Goal: Transaction & Acquisition: Purchase product/service

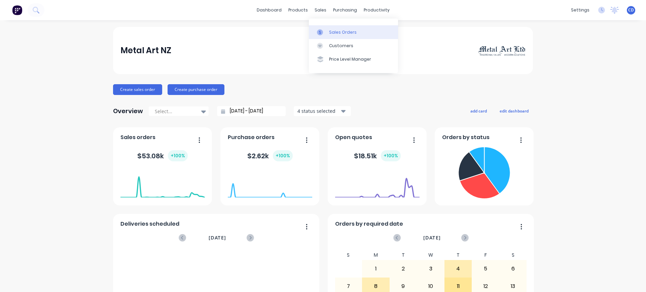
click at [342, 33] on div "Sales Orders" at bounding box center [343, 32] width 28 height 6
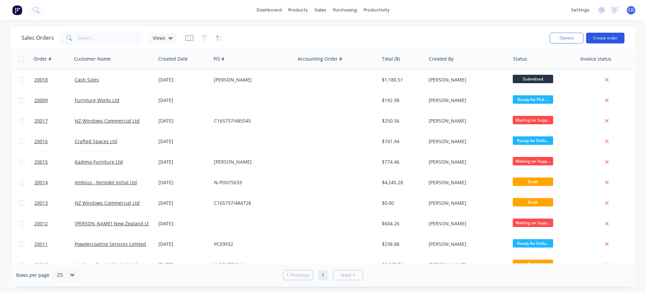
click at [602, 37] on button "Create order" at bounding box center [605, 38] width 38 height 11
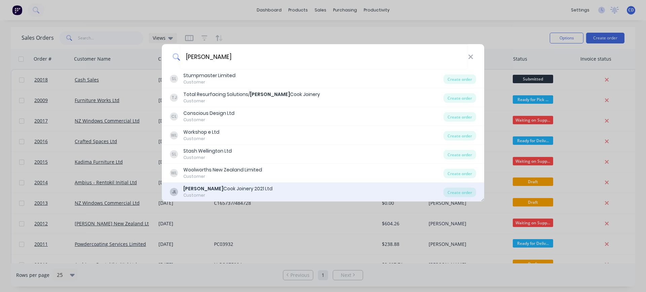
type input "[PERSON_NAME]"
click at [297, 193] on div "[PERSON_NAME] Joinery 2021 Ltd Customer" at bounding box center [307, 191] width 274 height 13
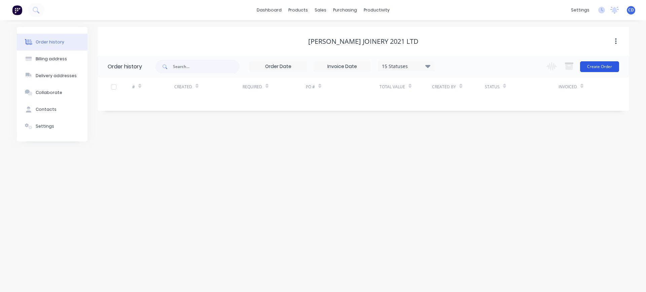
click at [603, 66] on button "Create Order" at bounding box center [599, 66] width 39 height 11
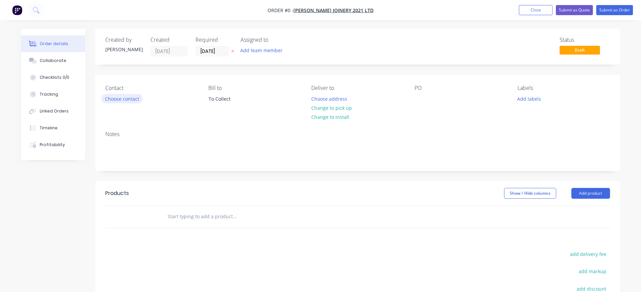
click at [128, 98] on button "Choose contact" at bounding box center [121, 98] width 41 height 9
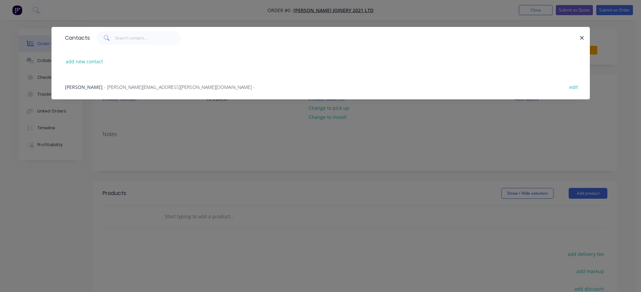
click at [85, 87] on span "[PERSON_NAME]" at bounding box center [84, 87] width 38 height 6
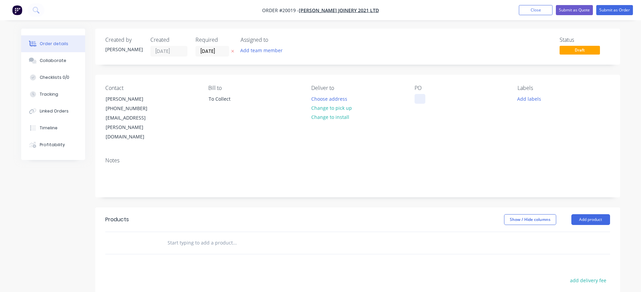
click at [421, 94] on div at bounding box center [420, 99] width 11 height 10
click at [325, 108] on button "Change to pick up" at bounding box center [332, 107] width 48 height 9
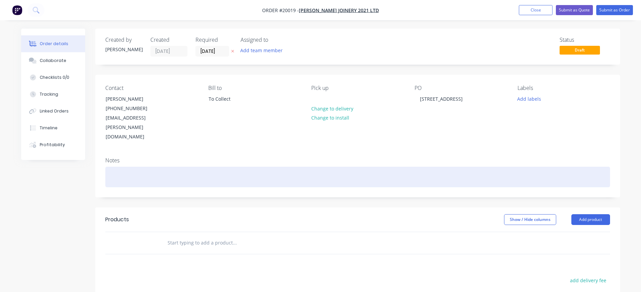
click at [147, 167] on div at bounding box center [357, 177] width 505 height 21
click at [199, 167] on div "1x Kitchen Bench Unit - 1750x590x870h - PC1 Duratec Gun Metal - Plugs" at bounding box center [357, 177] width 505 height 21
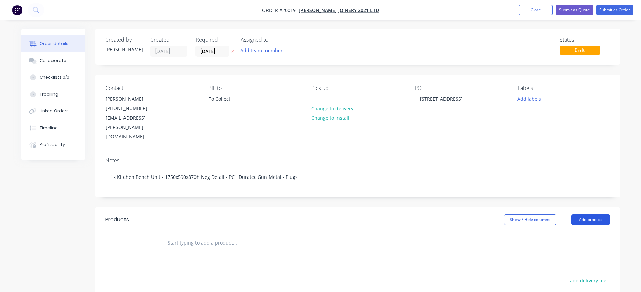
click at [593, 214] on button "Add product" at bounding box center [591, 219] width 39 height 11
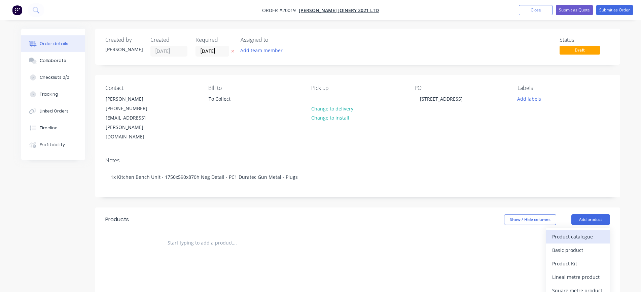
click at [578, 232] on div "Product catalogue" at bounding box center [578, 237] width 52 height 10
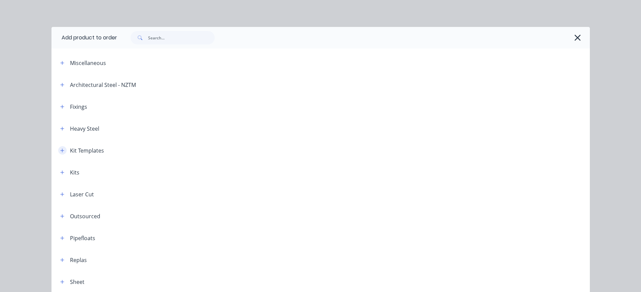
click at [60, 150] on icon "button" at bounding box center [62, 150] width 4 height 4
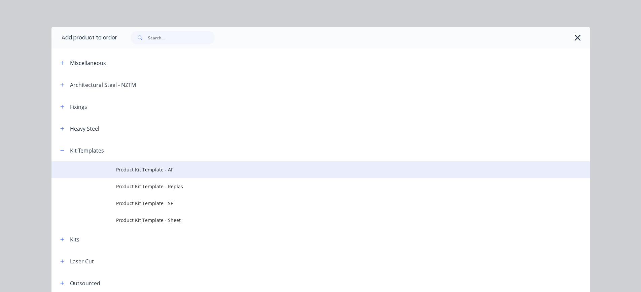
click at [136, 170] on span "Product Kit Template - AF" at bounding box center [305, 169] width 379 height 7
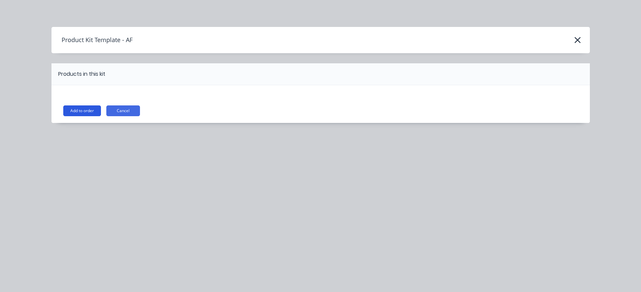
click at [84, 110] on button "Add to order" at bounding box center [82, 110] width 38 height 11
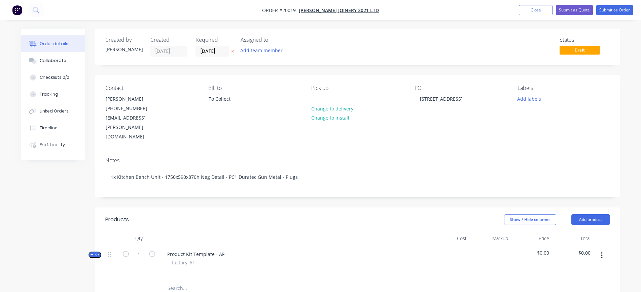
click at [601, 249] on button "button" at bounding box center [602, 255] width 16 height 12
click at [581, 268] on div "Add product to kit" at bounding box center [578, 273] width 52 height 10
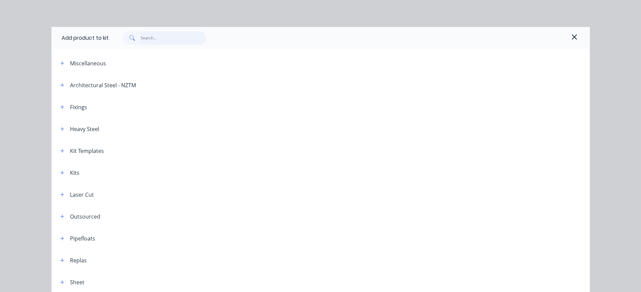
click at [151, 40] on input "text" at bounding box center [174, 37] width 66 height 13
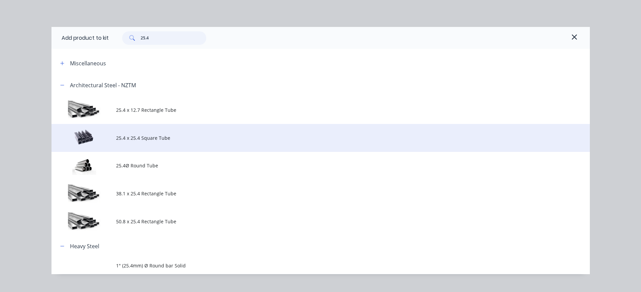
type input "25.4"
click at [141, 132] on td "25.4 x 25.4 Square Tube" at bounding box center [353, 138] width 474 height 28
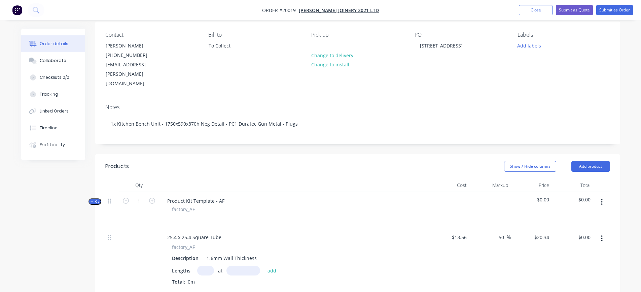
scroll to position [67, 0]
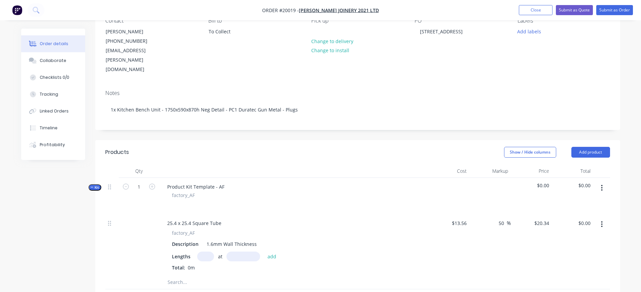
click at [205, 251] on input "text" at bounding box center [205, 256] width 17 height 10
type input "4"
type input "872"
click at [264, 251] on button "add" at bounding box center [272, 255] width 16 height 9
type input "$70.95"
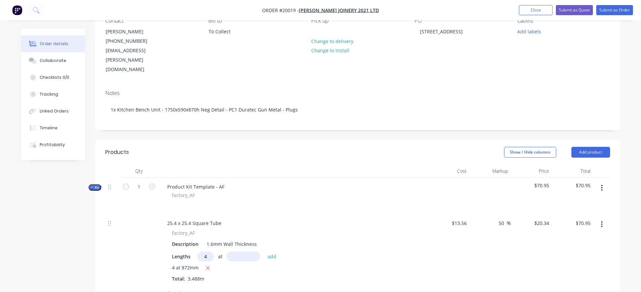
type input "4"
type input "847"
click at [264, 251] on button "add" at bounding box center [272, 255] width 16 height 9
type input "$139.86"
type input "2"
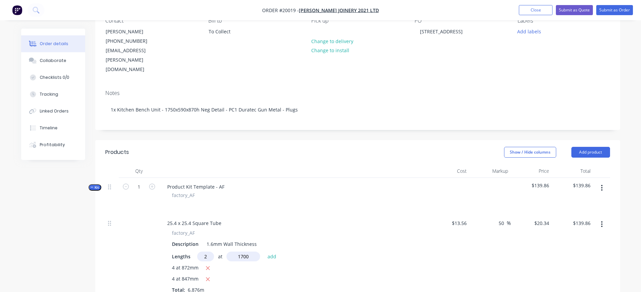
type input "1700"
click at [264, 251] on button "add" at bounding box center [272, 255] width 16 height 9
type input "$209.01"
type input "6"
type input "550"
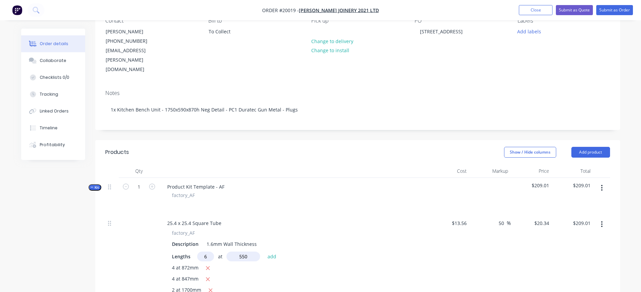
click at [264, 251] on button "add" at bounding box center [272, 255] width 16 height 9
type input "$276.14"
type input "8"
type input "540"
click at [264, 251] on button "add" at bounding box center [272, 255] width 16 height 9
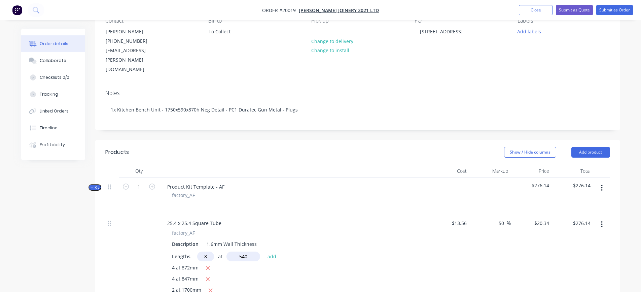
type input "$364.00"
click at [603, 184] on icon "button" at bounding box center [602, 187] width 2 height 7
click at [583, 201] on div "Add product to kit" at bounding box center [578, 206] width 52 height 10
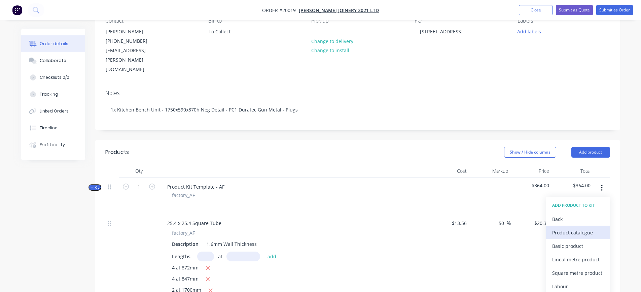
click at [562, 228] on div "Product catalogue" at bounding box center [578, 233] width 52 height 10
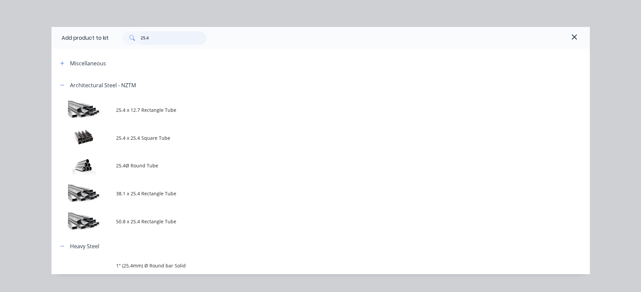
click at [152, 38] on input "25.4" at bounding box center [174, 37] width 66 height 13
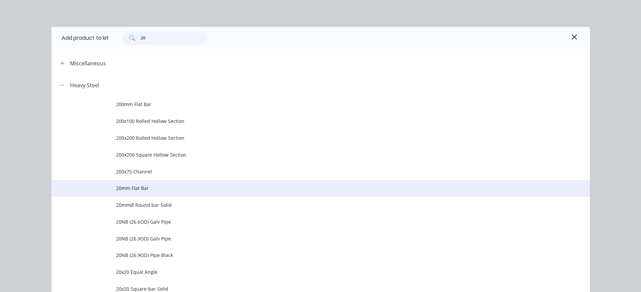
type input "20"
click at [132, 187] on span "20mm Flat Bar" at bounding box center [305, 187] width 379 height 7
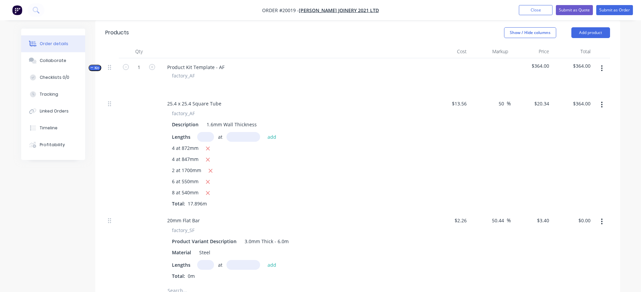
scroll to position [202, 0]
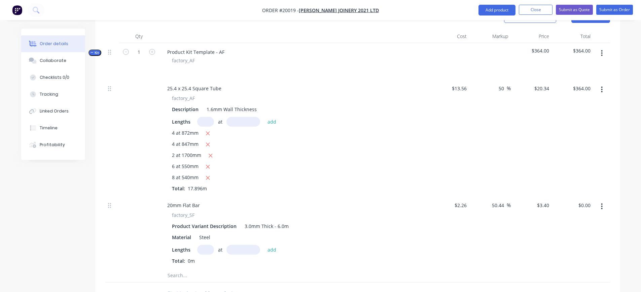
click at [209, 245] on input "text" at bounding box center [205, 250] width 17 height 10
type input "5"
click at [238, 245] on input "text" at bounding box center [244, 250] width 34 height 10
type input "20mm"
click at [274, 245] on button "add" at bounding box center [272, 249] width 16 height 9
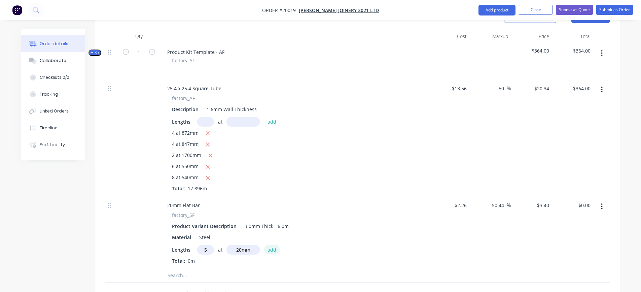
type input "$0.34"
click at [183, 280] on input "text" at bounding box center [234, 286] width 135 height 13
type input "b/p"
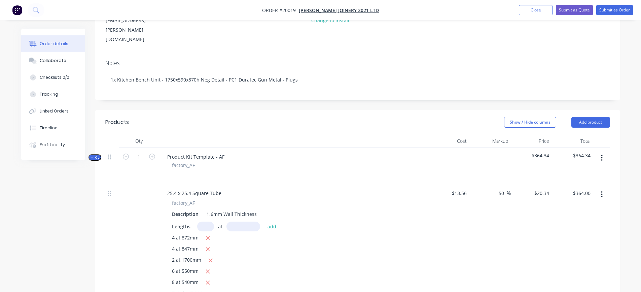
scroll to position [67, 0]
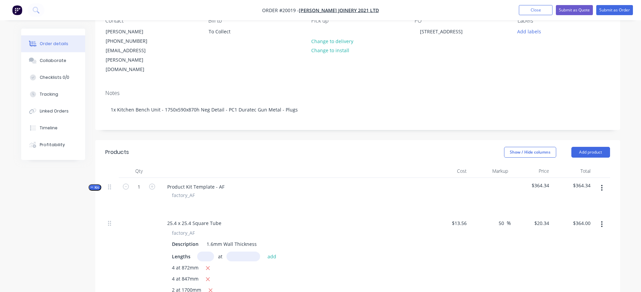
click at [601, 182] on button "button" at bounding box center [602, 188] width 16 height 12
click at [586, 201] on div "Add product to kit" at bounding box center [578, 206] width 52 height 10
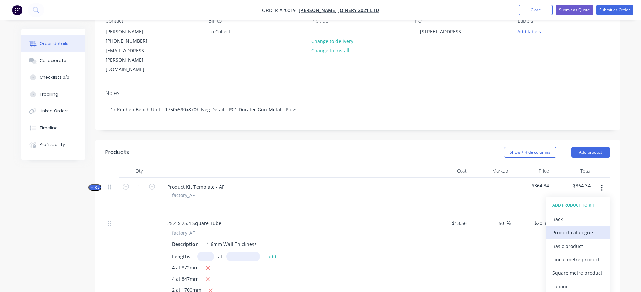
click at [568, 228] on div "Product catalogue" at bounding box center [578, 233] width 52 height 10
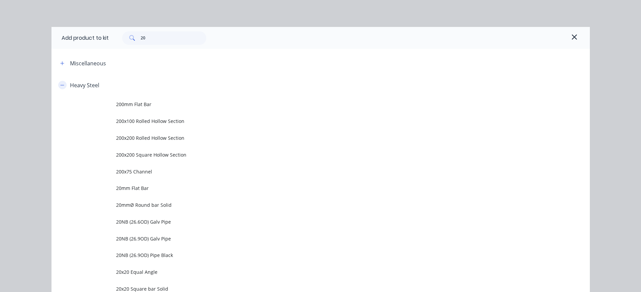
click at [60, 85] on icon "button" at bounding box center [62, 85] width 4 height 0
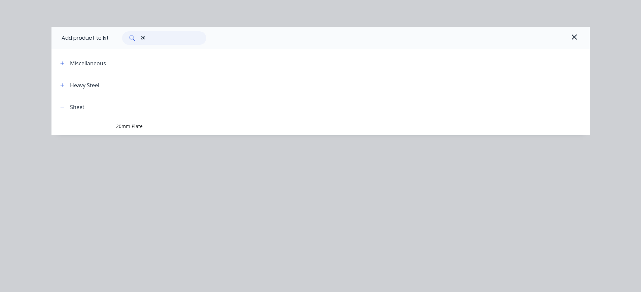
click at [149, 36] on input "20" at bounding box center [174, 37] width 66 height 13
type input "2"
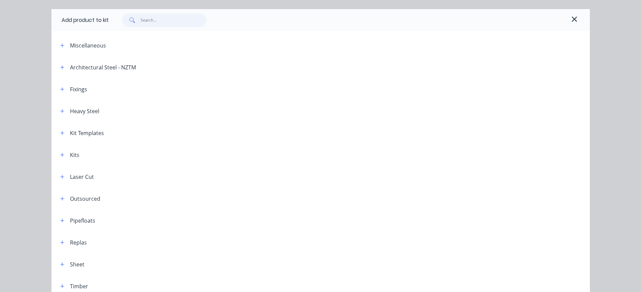
scroll to position [53, 0]
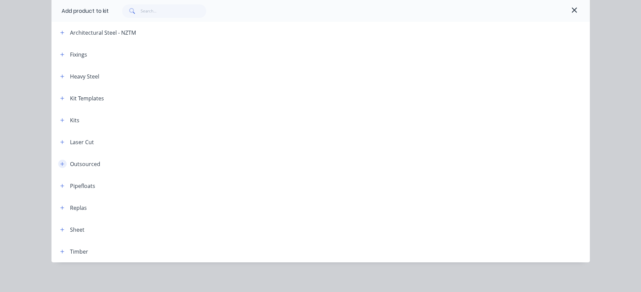
click at [58, 161] on button "button" at bounding box center [62, 164] width 8 height 8
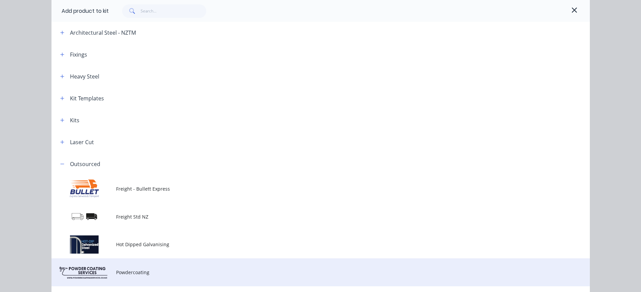
click at [135, 269] on span "Powdercoating" at bounding box center [305, 272] width 379 height 7
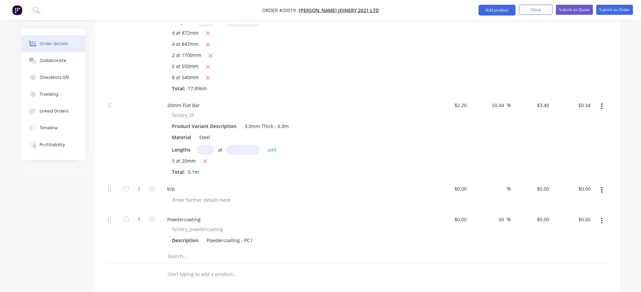
scroll to position [303, 0]
click at [177, 248] on input "text" at bounding box center [234, 254] width 135 height 13
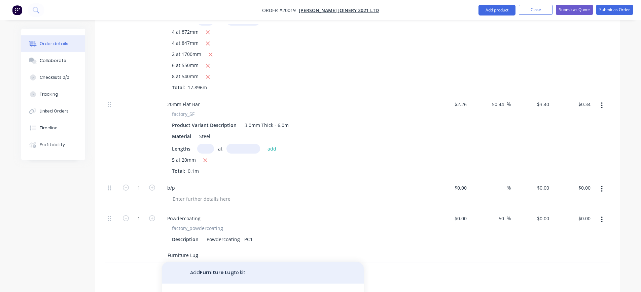
type input "Furniture Lug"
click at [214, 262] on button "Add Furniture Lug to kit" at bounding box center [263, 273] width 202 height 22
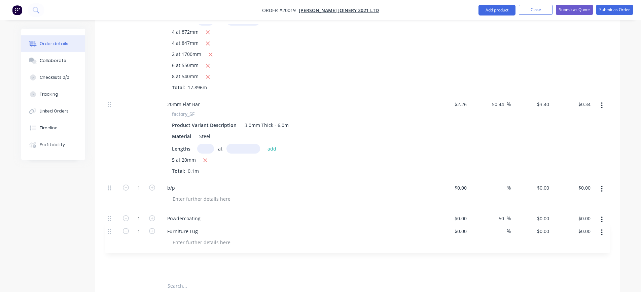
scroll to position [307, 0]
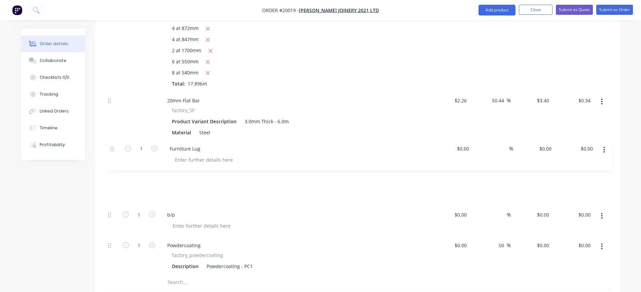
drag, startPoint x: 110, startPoint y: 238, endPoint x: 111, endPoint y: 146, distance: 91.6
click at [111, 146] on div "25.4 x 25.4 Square Tube factory_AF Description 1.6mm Wall Thickness Lengths at …" at bounding box center [357, 125] width 505 height 301
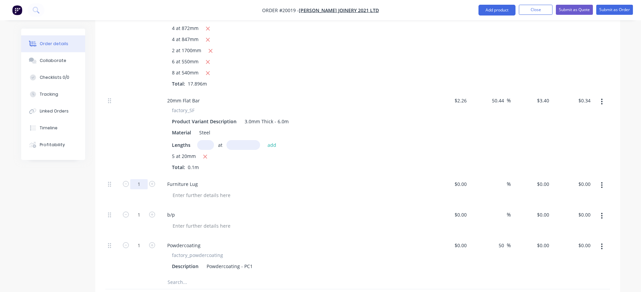
click at [143, 179] on input "1" at bounding box center [139, 184] width 18 height 10
type input "2"
type input "40"
click at [260, 275] on input "text" at bounding box center [234, 281] width 135 height 13
type input "Plug - 25x25 (1" Sq) Nylon Black"
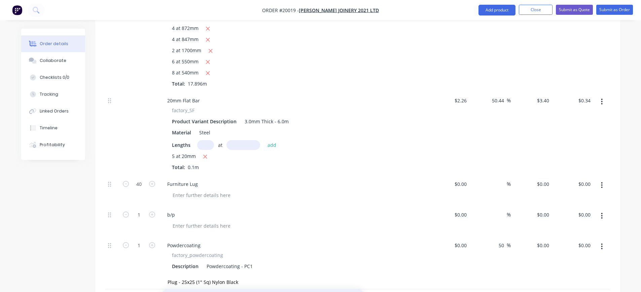
click at [142, 279] on input "1" at bounding box center [139, 284] width 18 height 10
type input "8"
click at [346, 279] on div "Plug - 25x25 (1" Sq) Nylon Black" at bounding box center [294, 284] width 264 height 10
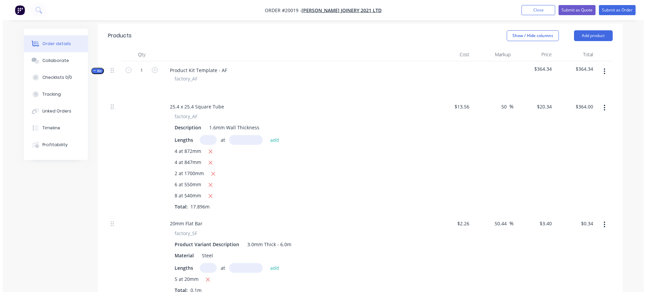
scroll to position [172, 0]
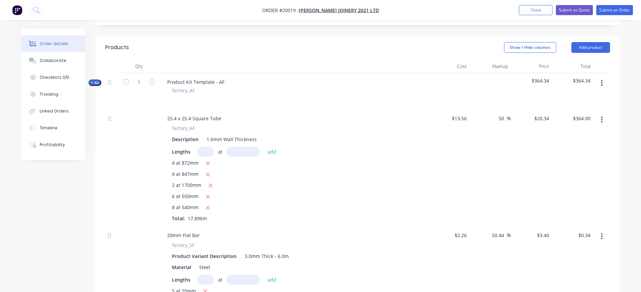
click at [602, 80] on icon "button" at bounding box center [602, 83] width 1 height 6
click at [578, 96] on div "Add product to kit" at bounding box center [578, 101] width 52 height 10
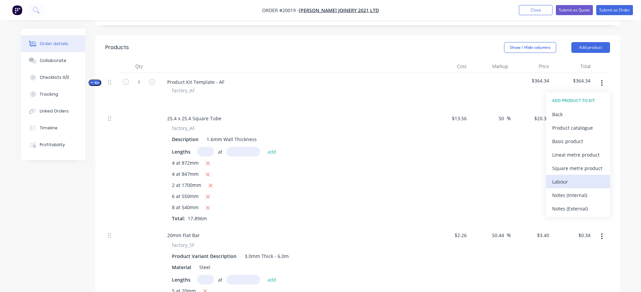
click at [568, 177] on div "Labour" at bounding box center [578, 182] width 52 height 10
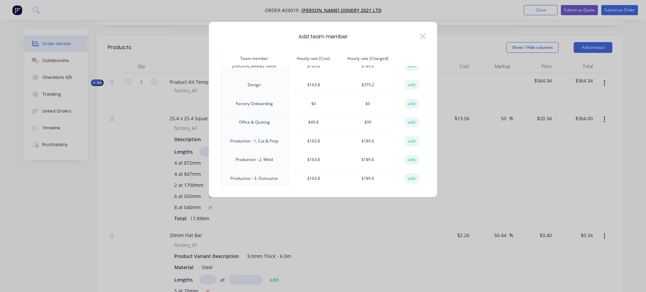
scroll to position [67, 0]
click at [410, 120] on button "add" at bounding box center [412, 122] width 15 height 10
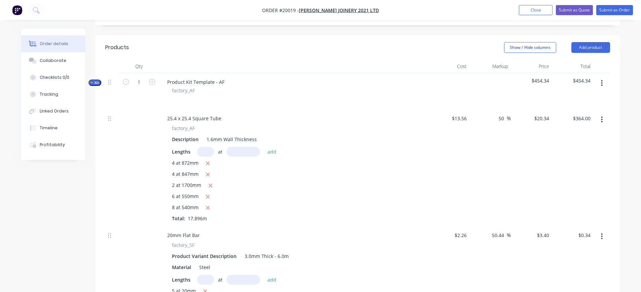
click at [603, 79] on icon "button" at bounding box center [602, 82] width 2 height 7
click at [579, 96] on div "Add product to kit" at bounding box center [578, 101] width 52 height 10
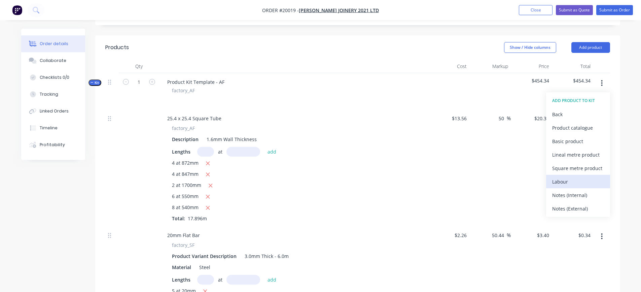
click at [571, 177] on div "Labour" at bounding box center [578, 182] width 52 height 10
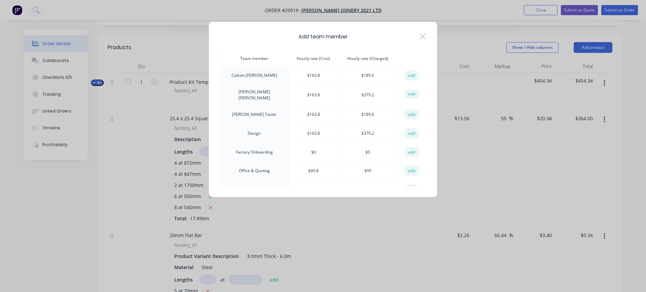
scroll to position [34, 0]
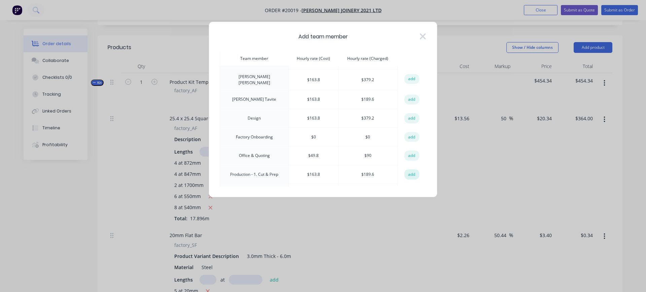
click at [408, 172] on button "add" at bounding box center [412, 174] width 15 height 10
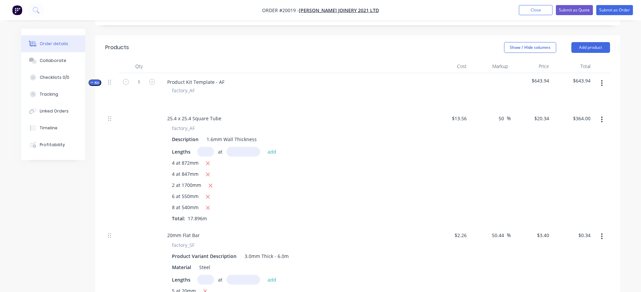
click at [601, 79] on icon "button" at bounding box center [602, 82] width 2 height 7
click at [572, 96] on div "Add product to kit" at bounding box center [578, 101] width 52 height 10
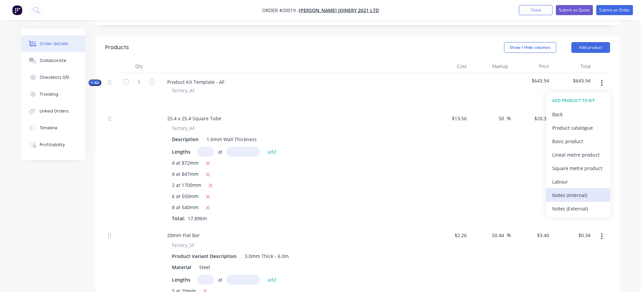
click at [566, 190] on div "Notes (Internal)" at bounding box center [578, 195] width 52 height 10
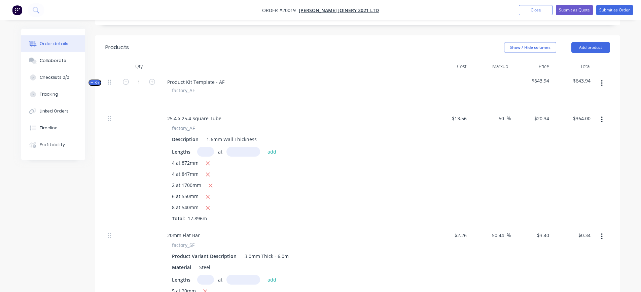
click at [603, 79] on icon "button" at bounding box center [602, 82] width 2 height 7
click at [582, 96] on div "Add product to kit" at bounding box center [578, 101] width 52 height 10
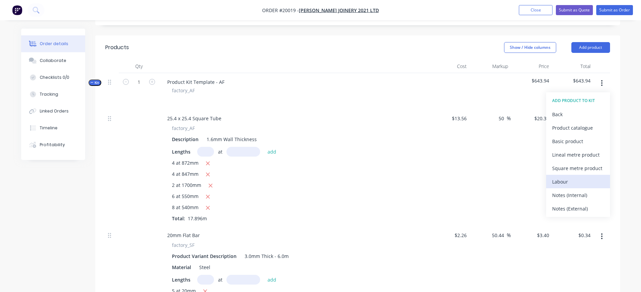
click at [564, 177] on div "Labour" at bounding box center [578, 182] width 52 height 10
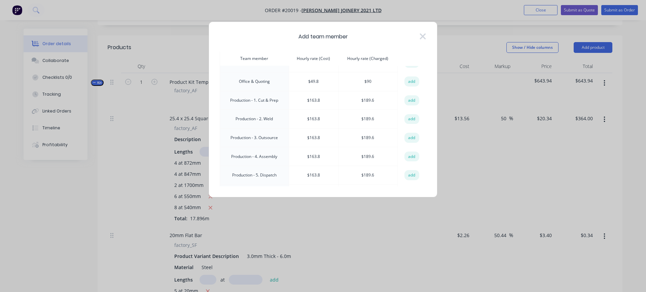
scroll to position [135, 0]
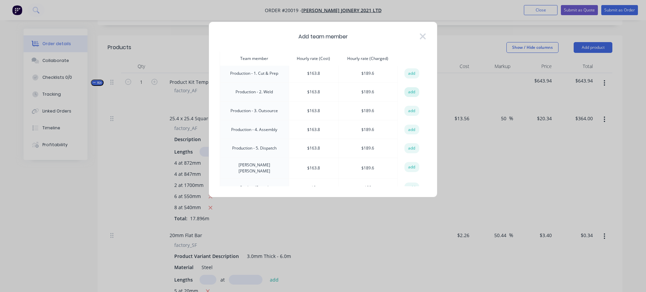
click at [408, 89] on button "add" at bounding box center [412, 92] width 15 height 10
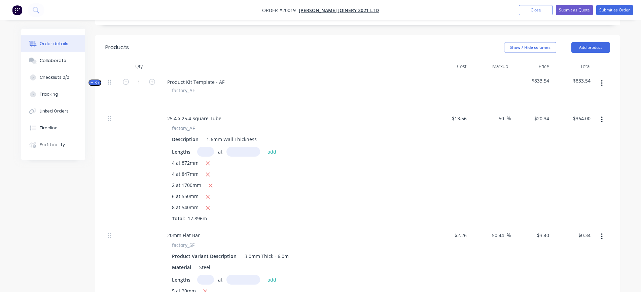
click at [602, 79] on icon "button" at bounding box center [602, 82] width 2 height 7
click at [590, 96] on div "Add product to kit" at bounding box center [578, 101] width 52 height 10
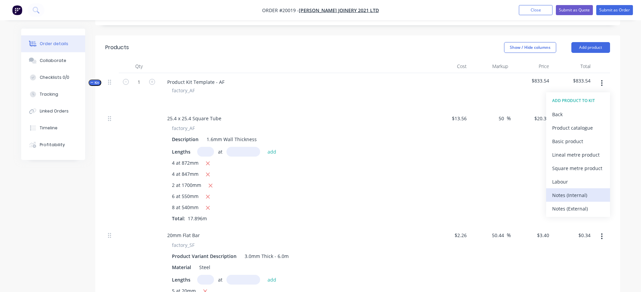
click at [575, 190] on div "Notes (Internal)" at bounding box center [578, 195] width 52 height 10
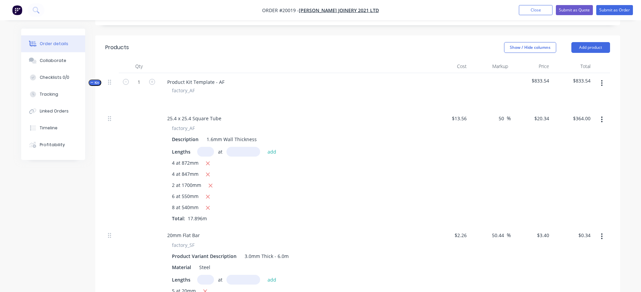
click at [602, 80] on icon "button" at bounding box center [602, 83] width 1 height 6
click at [588, 96] on div "Add product to kit" at bounding box center [578, 101] width 52 height 10
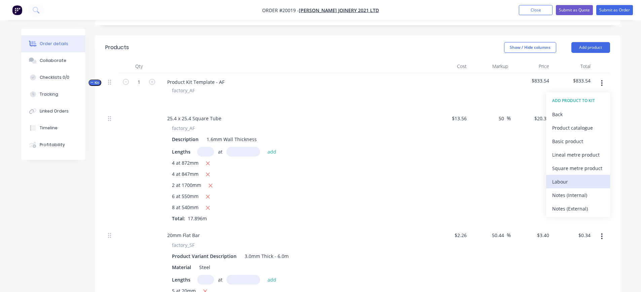
click at [563, 177] on div "Labour" at bounding box center [578, 182] width 52 height 10
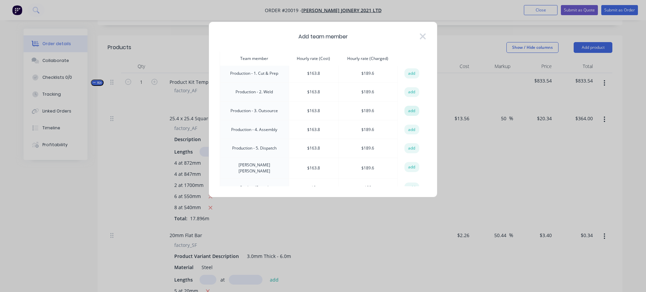
click at [408, 110] on button "add" at bounding box center [412, 111] width 15 height 10
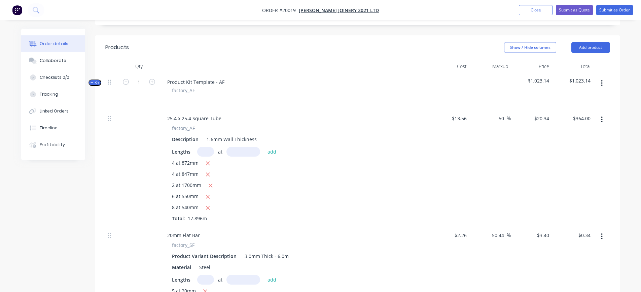
click at [601, 77] on button "button" at bounding box center [602, 83] width 16 height 12
click at [586, 96] on div "Add product to kit" at bounding box center [578, 101] width 52 height 10
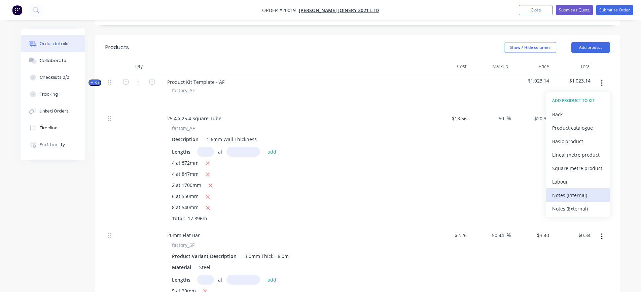
click at [575, 190] on div "Notes (Internal)" at bounding box center [578, 195] width 52 height 10
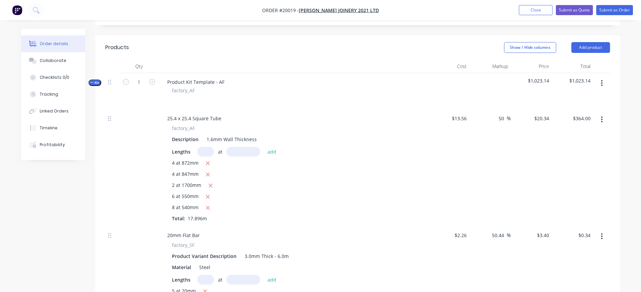
click at [602, 79] on icon "button" at bounding box center [602, 82] width 2 height 7
click at [594, 96] on div "Add product to kit" at bounding box center [578, 101] width 52 height 10
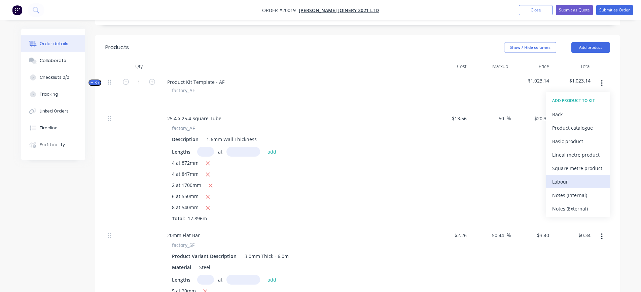
click at [573, 177] on div "Labour" at bounding box center [578, 182] width 52 height 10
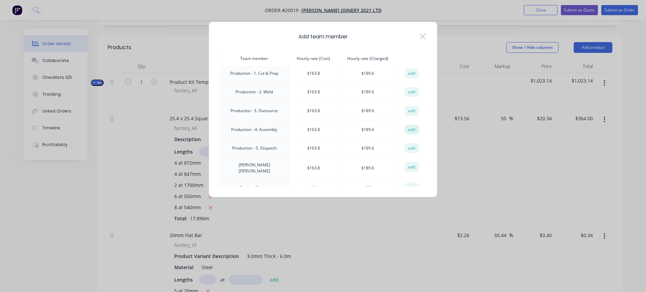
click at [413, 130] on button "add" at bounding box center [412, 130] width 15 height 10
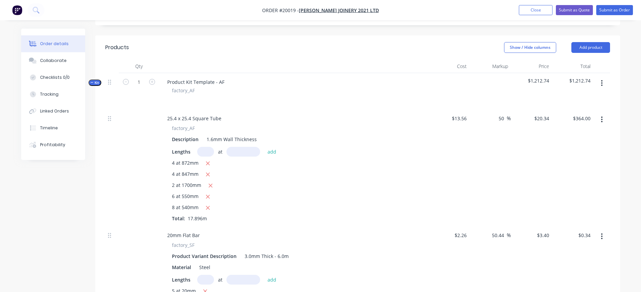
click at [601, 79] on icon "button" at bounding box center [602, 82] width 2 height 7
click at [582, 96] on div "Add product to kit" at bounding box center [578, 101] width 52 height 10
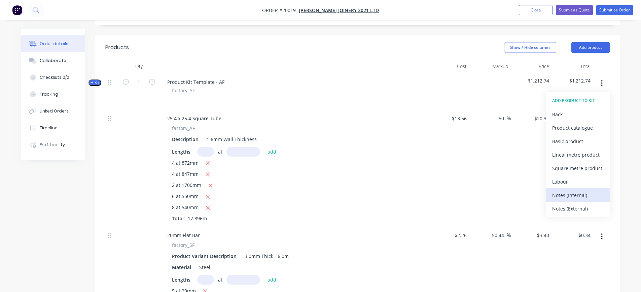
click at [572, 190] on div "Notes (Internal)" at bounding box center [578, 195] width 52 height 10
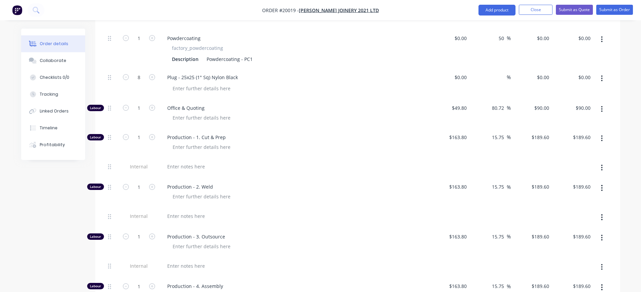
scroll to position [509, 0]
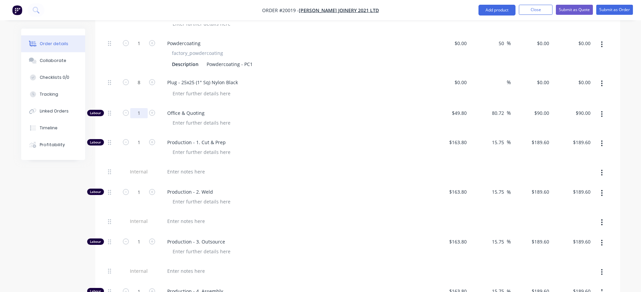
click at [138, 108] on input "1" at bounding box center [139, 113] width 18 height 10
type input "0.67"
click at [292, 139] on span "Production - 1. Cut & Prep" at bounding box center [296, 142] width 259 height 7
type input "$60.30"
click at [204, 167] on div at bounding box center [186, 172] width 48 height 10
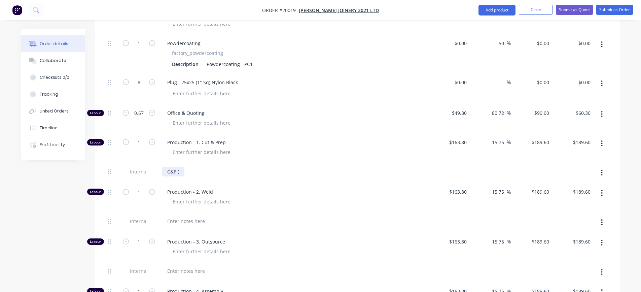
click at [183, 167] on div "C&P (" at bounding box center [173, 172] width 23 height 10
click at [142, 137] on input "1" at bounding box center [139, 142] width 18 height 10
type input "0.8"
type input "$151.68"
click at [248, 163] on div "C&P (48)" at bounding box center [293, 173] width 269 height 21
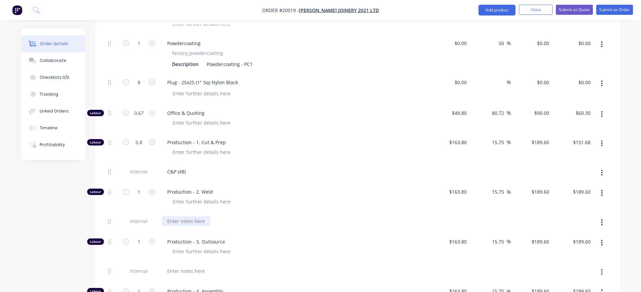
click at [204, 216] on div at bounding box center [186, 221] width 48 height 10
click at [140, 187] on input "1" at bounding box center [139, 192] width 18 height 10
click at [242, 216] on div "W - (7)" at bounding box center [294, 221] width 264 height 10
click at [180, 216] on div "W - (7)" at bounding box center [174, 221] width 25 height 10
click at [135, 187] on input "1" at bounding box center [139, 192] width 18 height 10
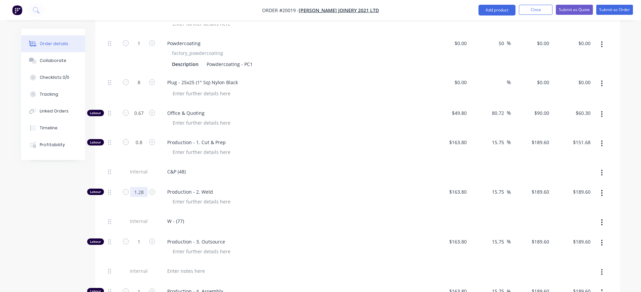
type input "1.28"
type input "$242.69"
click at [265, 197] on div at bounding box center [296, 202] width 259 height 10
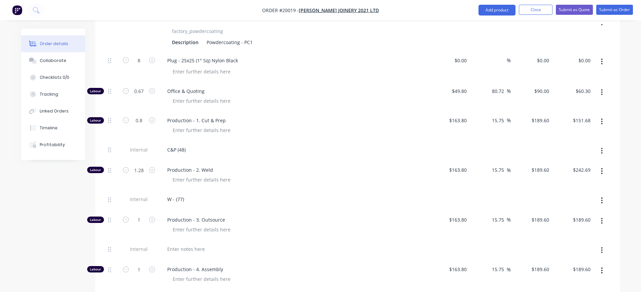
scroll to position [542, 0]
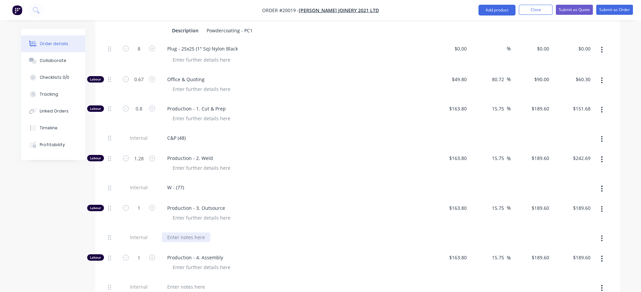
click at [181, 232] on div at bounding box center [186, 237] width 48 height 10
click at [142, 203] on input "1" at bounding box center [139, 208] width 18 height 10
type input "0.07"
type input "$13.27"
click at [284, 208] on div "Production - 3. Outsource" at bounding box center [293, 213] width 269 height 29
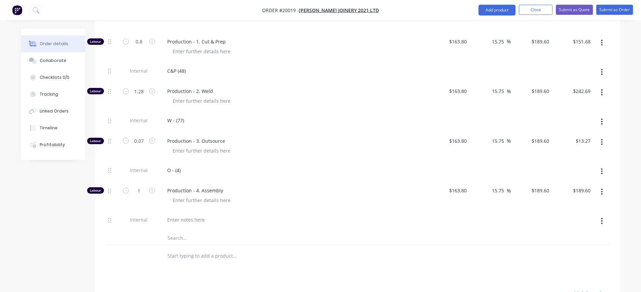
scroll to position [610, 0]
click at [181, 214] on div at bounding box center [186, 219] width 48 height 10
click at [141, 185] on input "1" at bounding box center [139, 190] width 18 height 10
type input "0.43"
type input "$81.53"
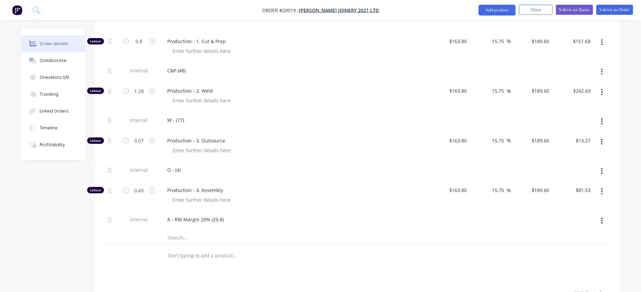
click at [298, 210] on div "A - RW Margin 20% (25.8)" at bounding box center [293, 220] width 269 height 21
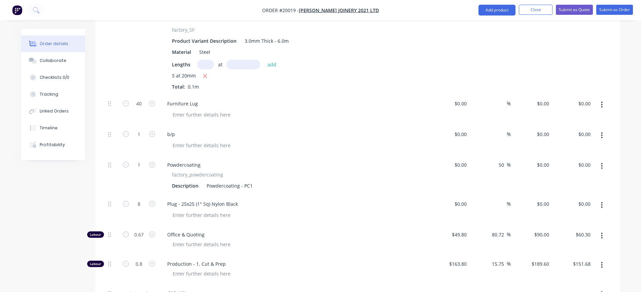
scroll to position [374, 0]
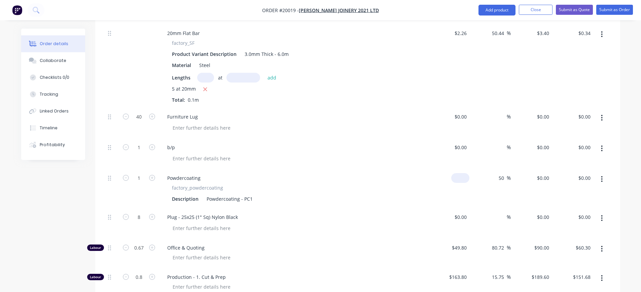
click at [461, 173] on div "$0.00" at bounding box center [460, 178] width 18 height 10
type input "$189.40"
type input "$284.10"
click at [446, 175] on div "$189.40 189.40" at bounding box center [449, 188] width 41 height 39
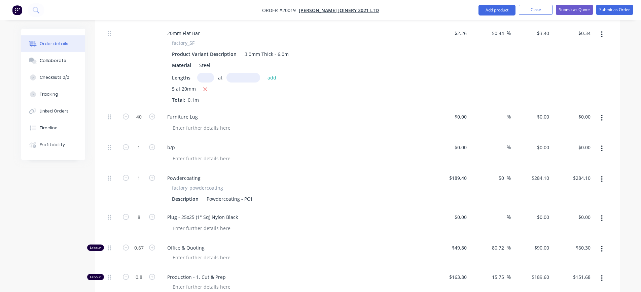
click at [461, 108] on div "$0.00 $0.00" at bounding box center [449, 123] width 41 height 31
click at [462, 112] on div "$0.00" at bounding box center [460, 117] width 18 height 10
type input "$0.20"
type input "$8.00"
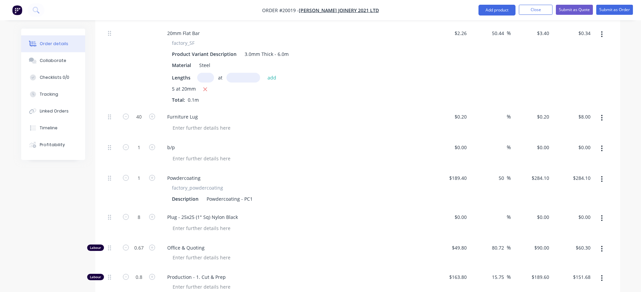
click at [431, 108] on div "$0.20 $0.20" at bounding box center [449, 123] width 41 height 31
click at [502, 112] on input at bounding box center [503, 117] width 8 height 10
type input "50"
type input "$0.30"
type input "$12.00"
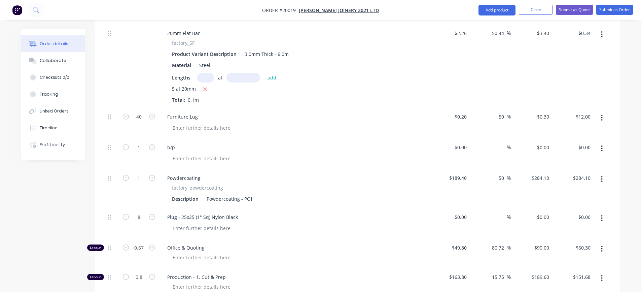
click at [496, 113] on div "50 50 %" at bounding box center [490, 123] width 41 height 31
click at [453, 173] on div "189.4 $189.40" at bounding box center [458, 178] width 24 height 10
type input "$189.40"
click at [466, 138] on div "$0.00 $0.00" at bounding box center [449, 153] width 41 height 31
click at [466, 142] on input at bounding box center [461, 147] width 15 height 10
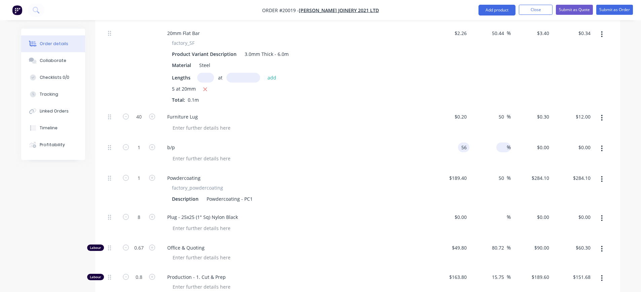
type input "$56.00"
click at [503, 142] on input at bounding box center [503, 147] width 8 height 10
type input "50"
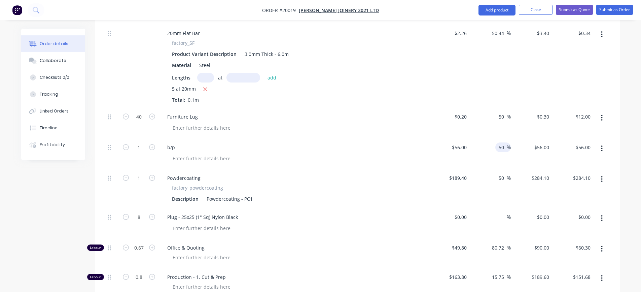
type input "$84.00"
click at [423, 142] on div "b/p" at bounding box center [294, 147] width 264 height 10
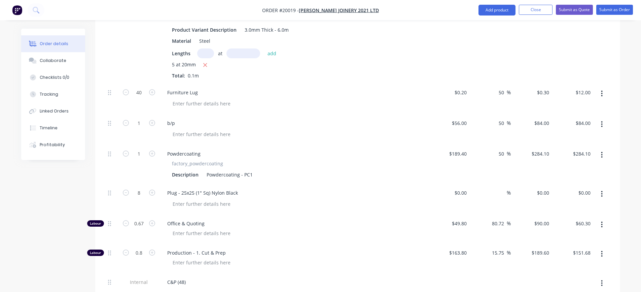
scroll to position [408, 0]
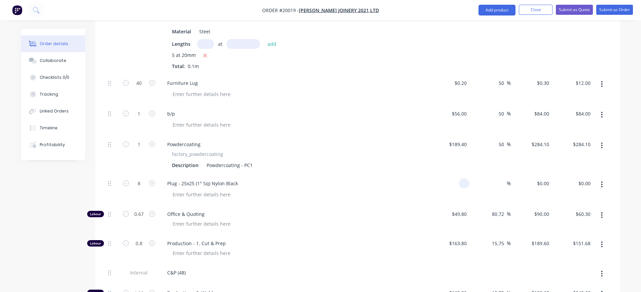
click at [468, 178] on input at bounding box center [466, 183] width 8 height 10
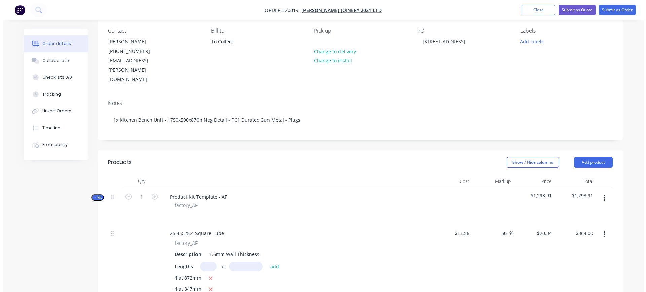
scroll to position [0, 0]
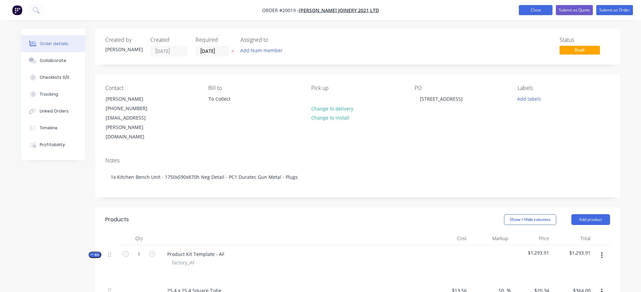
type input "0"
click at [538, 8] on button "Close" at bounding box center [536, 10] width 34 height 10
